Goal: Information Seeking & Learning: Learn about a topic

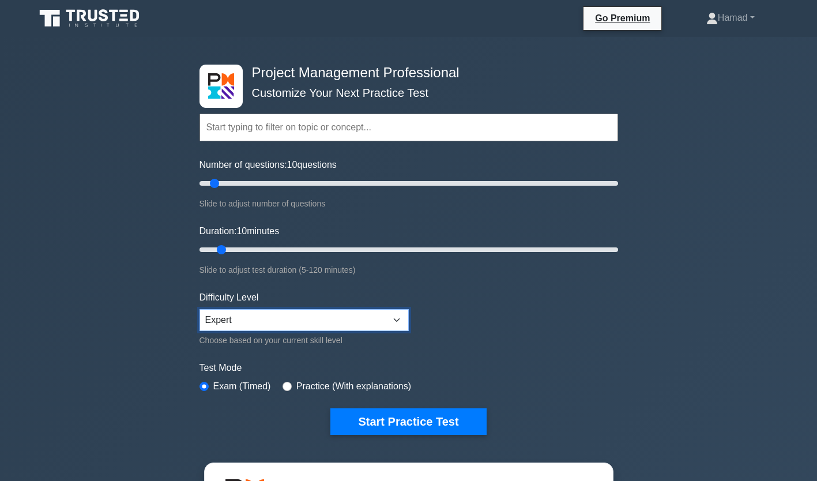
click at [261, 319] on select "Beginner Intermediate Expert" at bounding box center [304, 320] width 209 height 22
type input "10"
click at [215, 182] on input "Number of questions: 10 questions" at bounding box center [409, 184] width 419 height 14
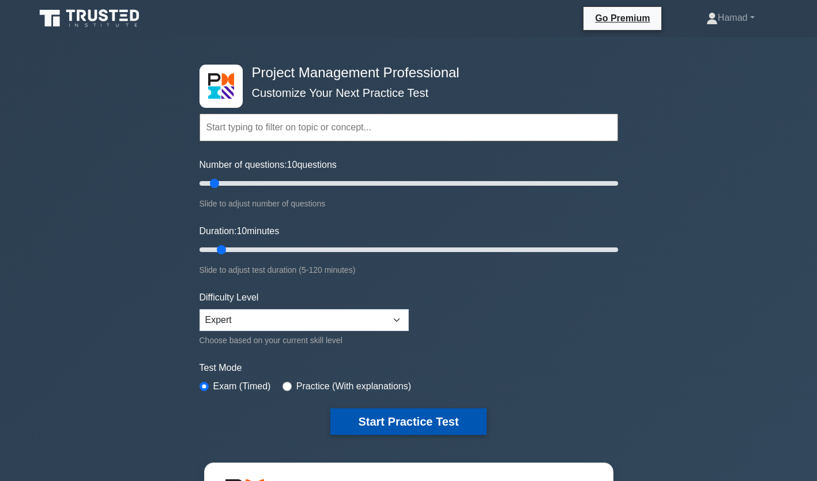
click at [403, 423] on button "Start Practice Test" at bounding box center [409, 421] width 156 height 27
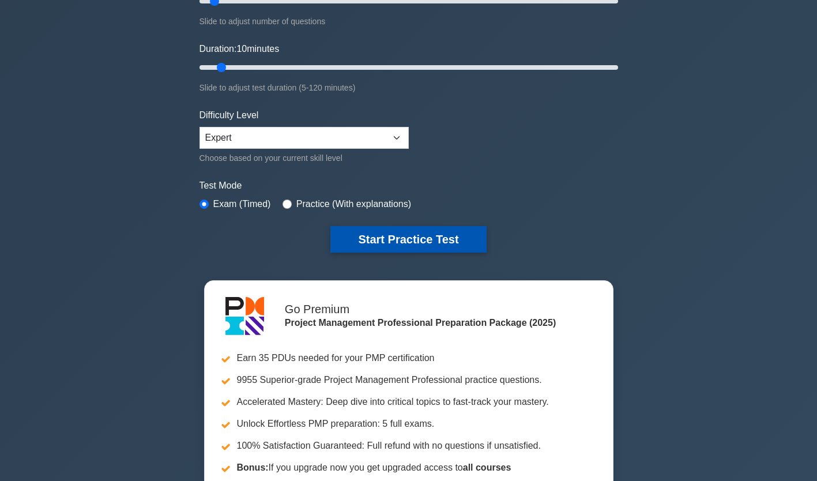
scroll to position [183, 0]
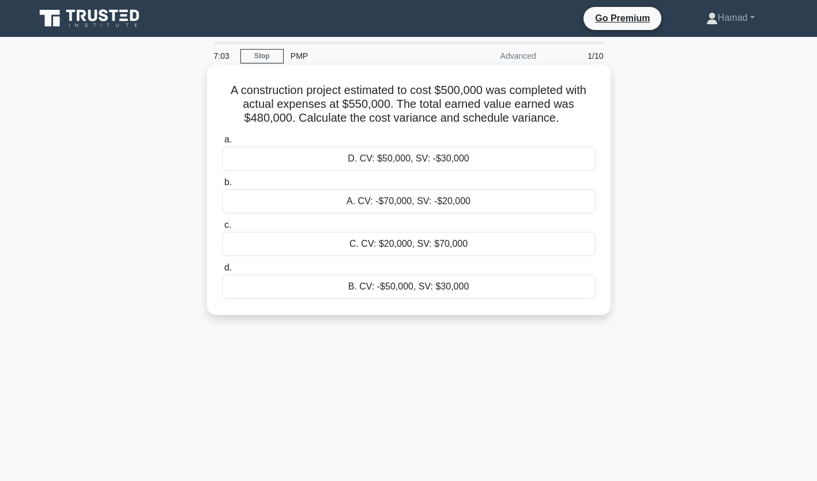
click at [299, 202] on div "A. CV: -$70,000, SV: -$20,000" at bounding box center [409, 201] width 374 height 24
click at [222, 186] on input "b. A. CV: -$70,000, SV: -$20,000" at bounding box center [222, 182] width 0 height 7
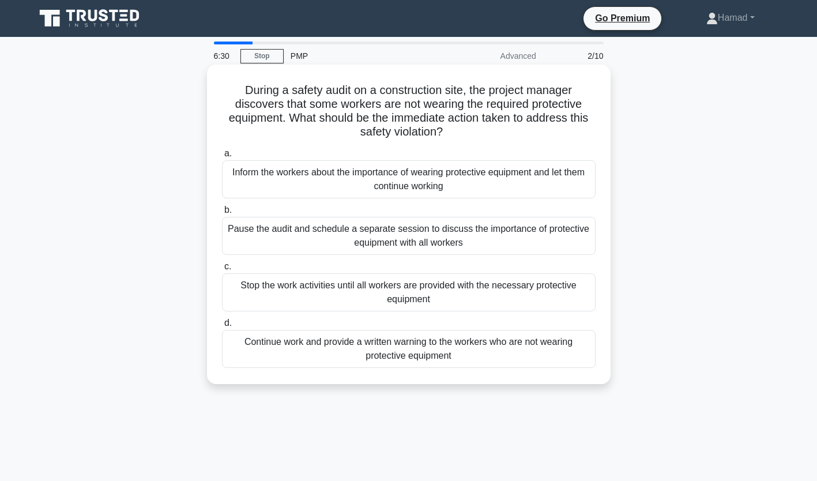
click at [358, 308] on div "Stop the work activities until all workers are provided with the necessary prot…" at bounding box center [409, 292] width 374 height 38
click at [222, 271] on input "c. Stop the work activities until all workers are provided with the necessary p…" at bounding box center [222, 266] width 0 height 7
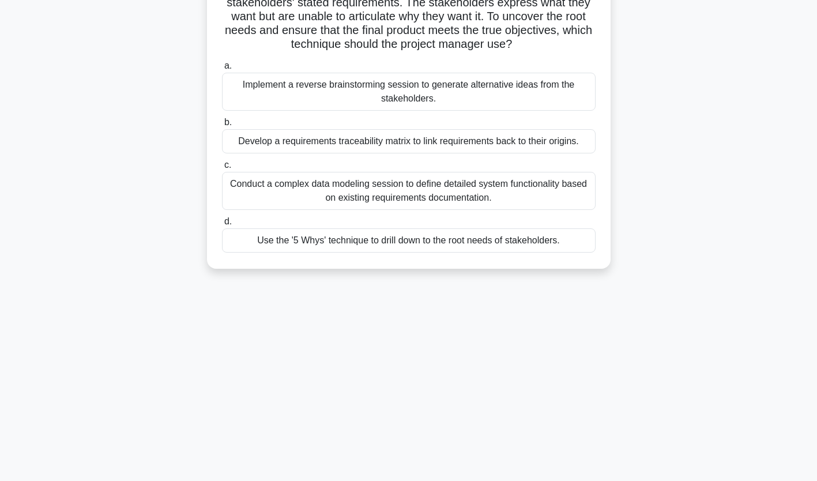
scroll to position [126, 0]
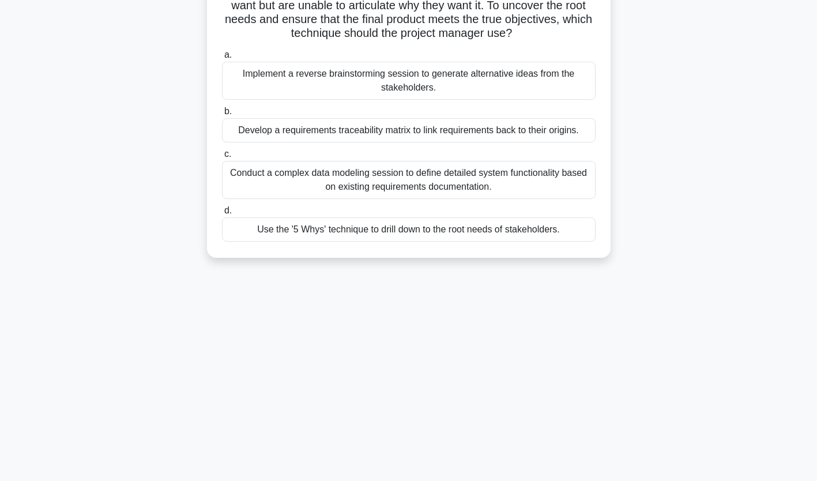
click at [401, 231] on div "Use the '5 Whys' technique to drill down to the root needs of stakeholders." at bounding box center [409, 229] width 374 height 24
click at [222, 215] on input "d. Use the '5 Whys' technique to drill down to the root needs of stakeholders." at bounding box center [222, 210] width 0 height 7
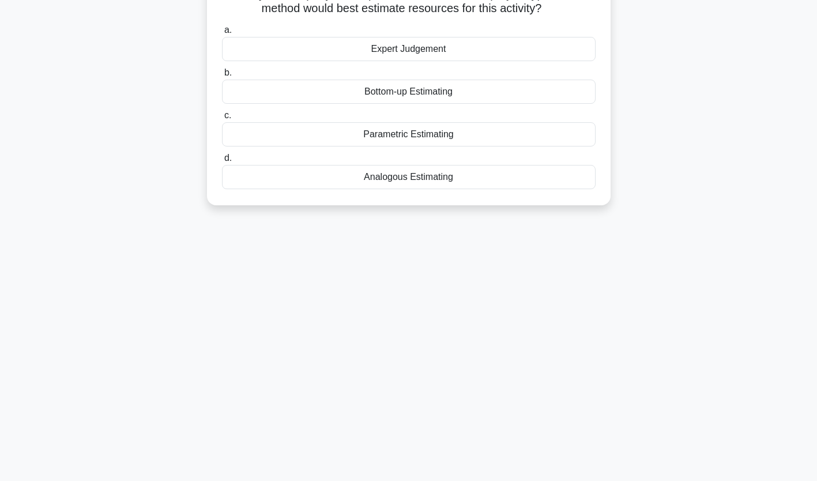
scroll to position [0, 0]
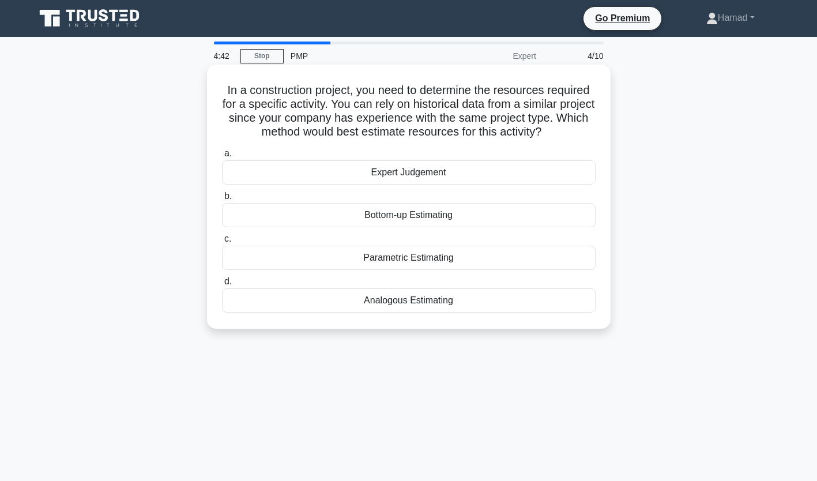
click at [422, 265] on div "Parametric Estimating" at bounding box center [409, 258] width 374 height 24
click at [222, 243] on input "c. Parametric Estimating" at bounding box center [222, 238] width 0 height 7
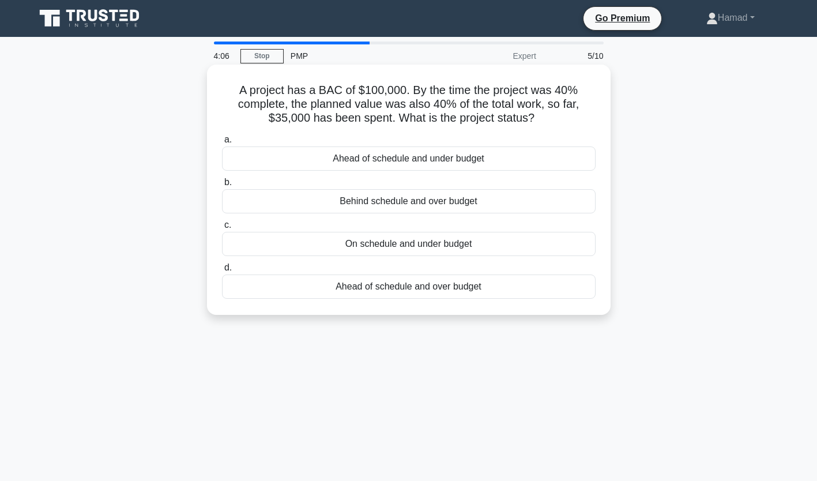
click at [425, 246] on div "On schedule and under budget" at bounding box center [409, 244] width 374 height 24
click at [222, 229] on input "c. On schedule and under budget" at bounding box center [222, 224] width 0 height 7
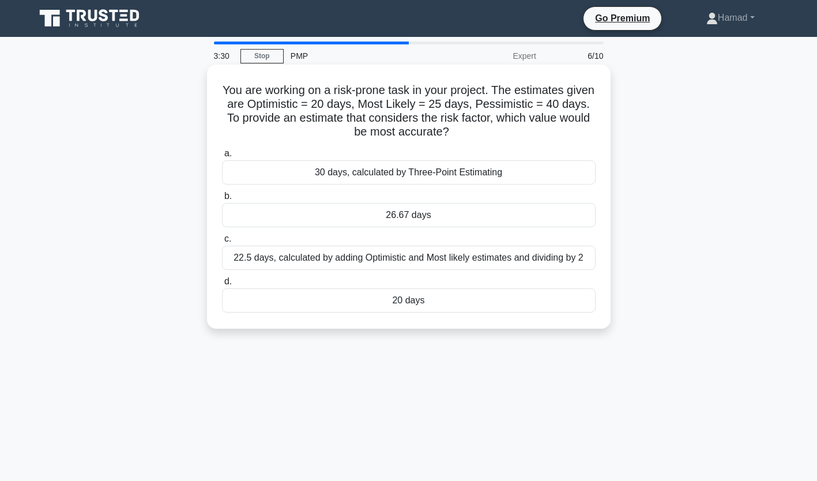
click at [438, 223] on div "26.67 days" at bounding box center [409, 215] width 374 height 24
click at [222, 200] on input "b. 26.67 days" at bounding box center [222, 196] width 0 height 7
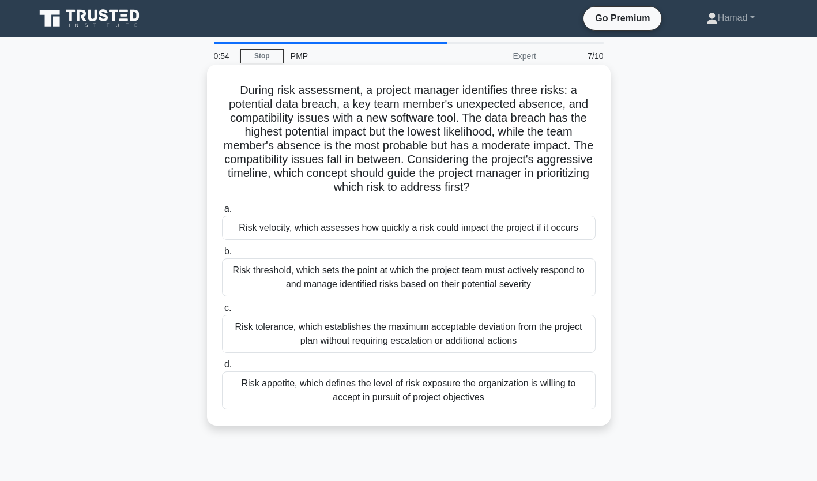
click at [419, 384] on div "Risk appetite, which defines the level of risk exposure the organization is wil…" at bounding box center [409, 390] width 374 height 38
click at [222, 369] on input "d. Risk appetite, which defines the level of risk exposure the organization is …" at bounding box center [222, 364] width 0 height 7
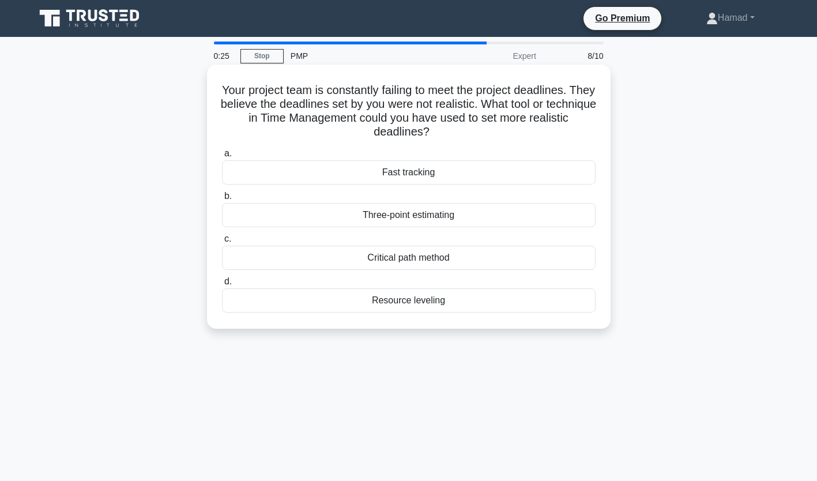
click at [411, 219] on div "Three-point estimating" at bounding box center [409, 215] width 374 height 24
click at [222, 200] on input "b. Three-point estimating" at bounding box center [222, 196] width 0 height 7
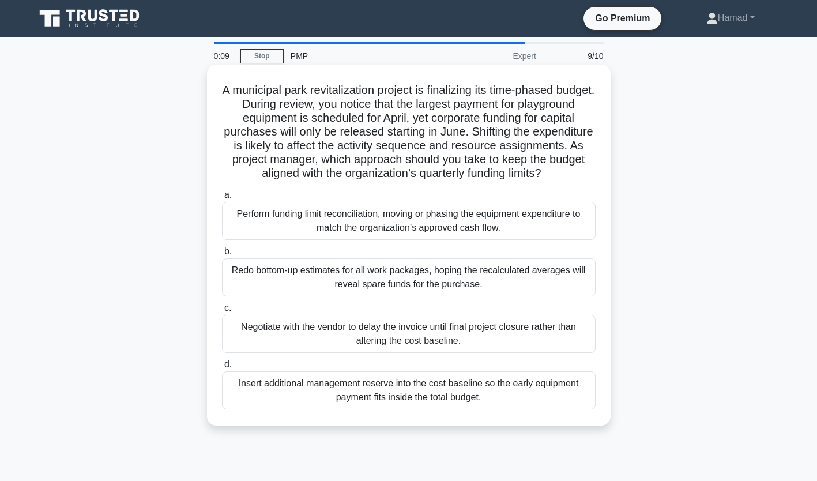
click at [371, 346] on div "Negotiate with the vendor to delay the invoice until final project closure rath…" at bounding box center [409, 334] width 374 height 38
click at [222, 312] on input "c. Negotiate with the vendor to delay the invoice until final project closure r…" at bounding box center [222, 308] width 0 height 7
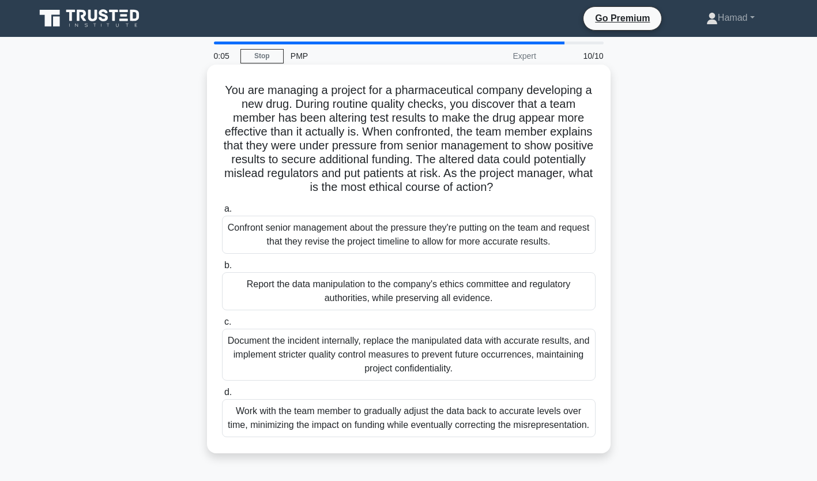
click at [397, 429] on div "Work with the team member to gradually adjust the data back to accurate levels …" at bounding box center [409, 418] width 374 height 38
click at [222, 396] on input "d. Work with the team member to gradually adjust the data back to accurate leve…" at bounding box center [222, 392] width 0 height 7
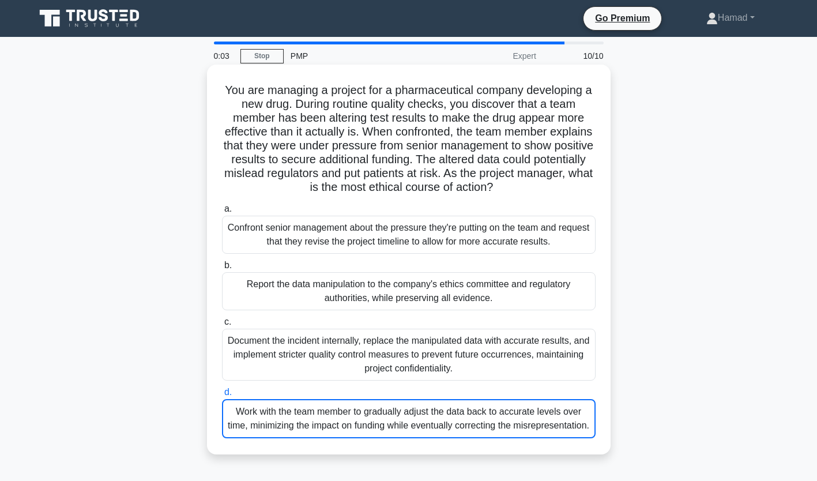
click at [400, 344] on div "Document the incident internally, replace the manipulated data with accurate re…" at bounding box center [409, 355] width 374 height 52
click at [222, 326] on input "c. Document the incident internally, replace the manipulated data with accurate…" at bounding box center [222, 321] width 0 height 7
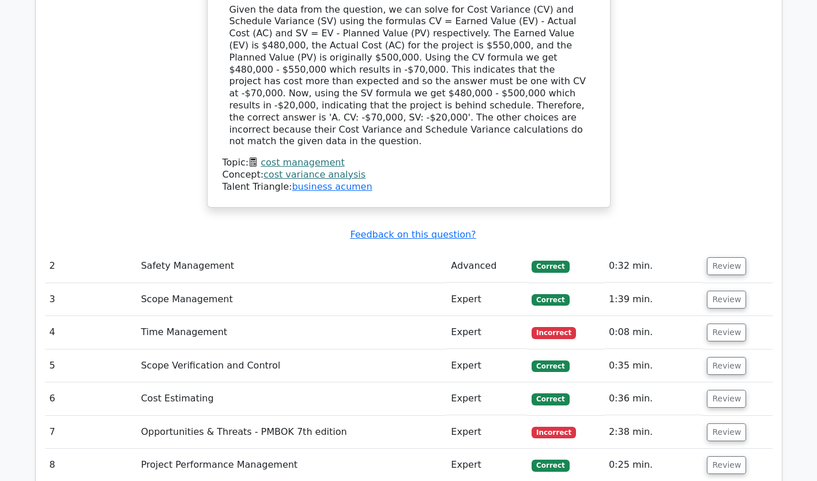
scroll to position [1432, 0]
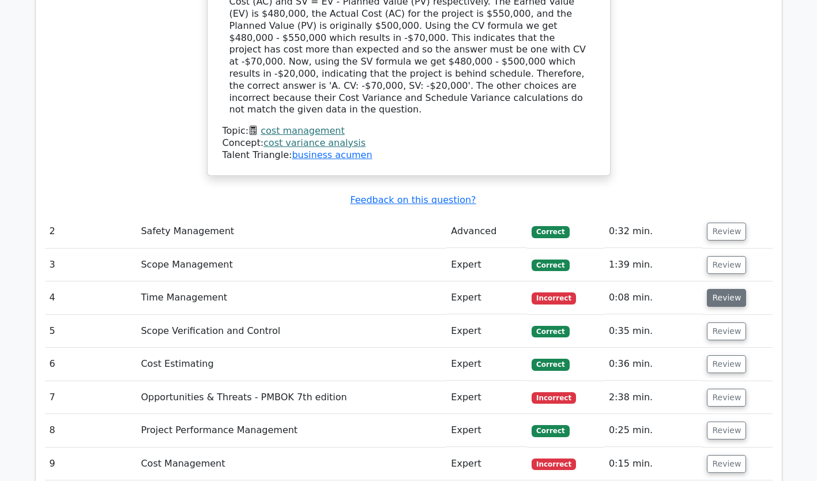
click at [713, 289] on button "Review" at bounding box center [726, 298] width 39 height 18
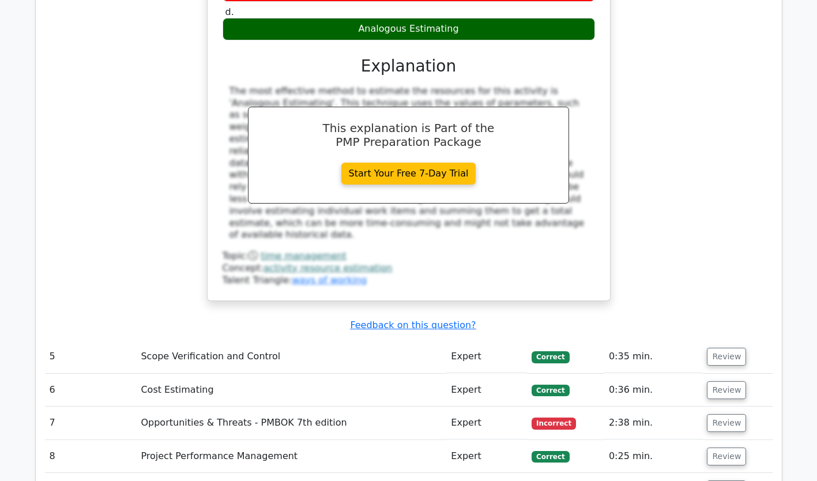
scroll to position [1979, 0]
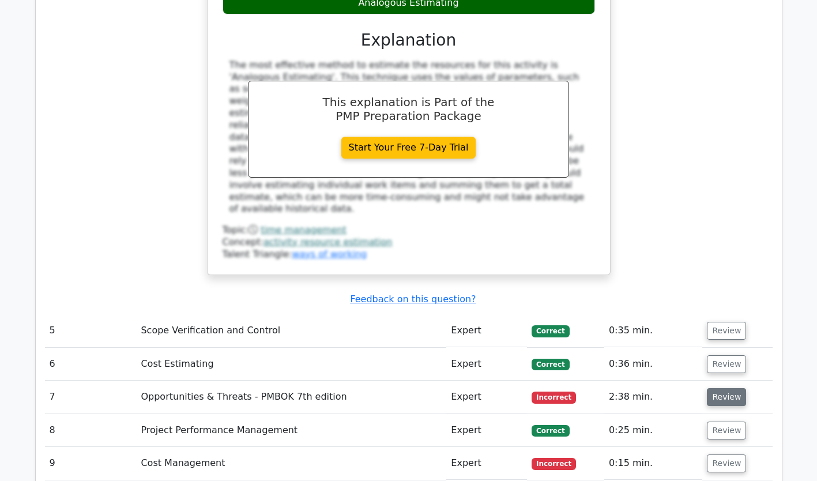
click at [716, 388] on button "Review" at bounding box center [726, 397] width 39 height 18
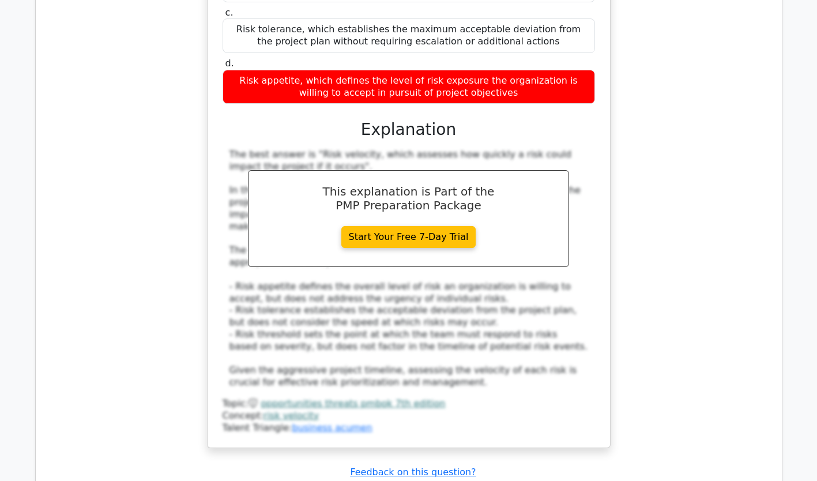
scroll to position [2649, 0]
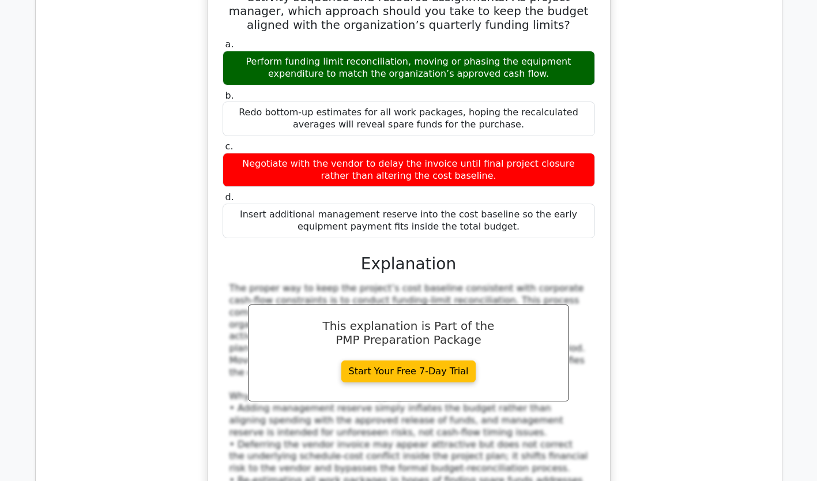
scroll to position [3386, 0]
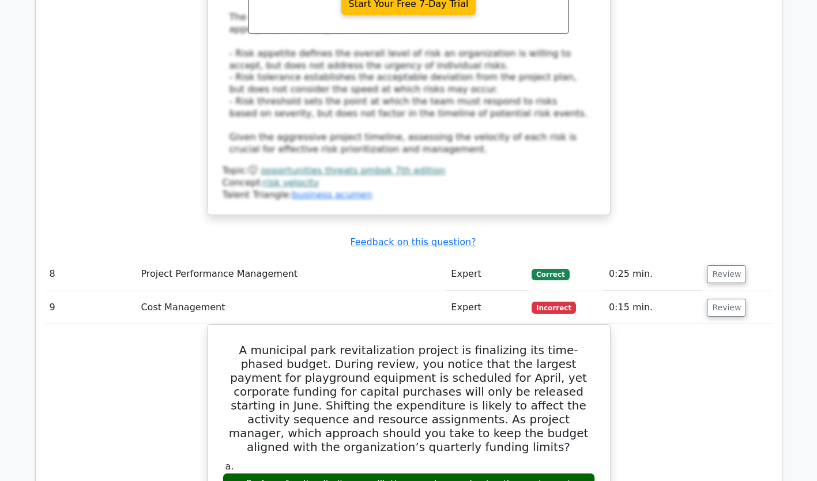
scroll to position [2820, 0]
